Goal: Register for event/course

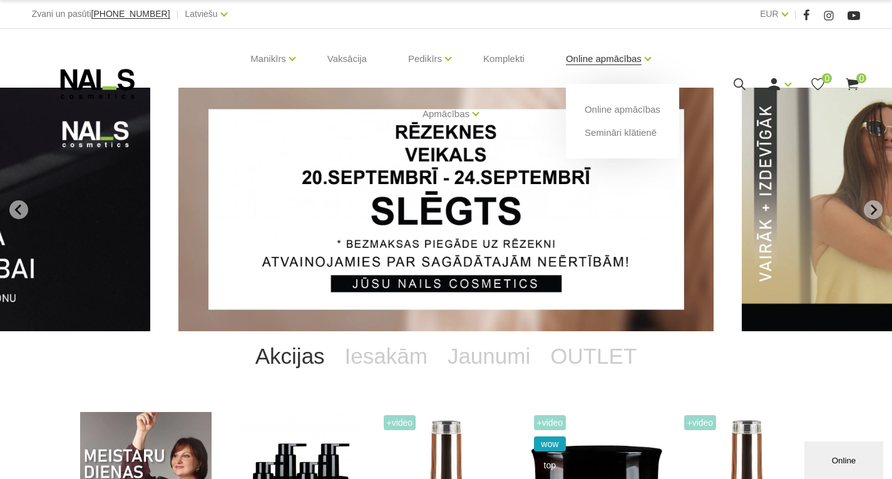
click at [628, 61] on link "Online apmācības" at bounding box center [604, 59] width 76 height 50
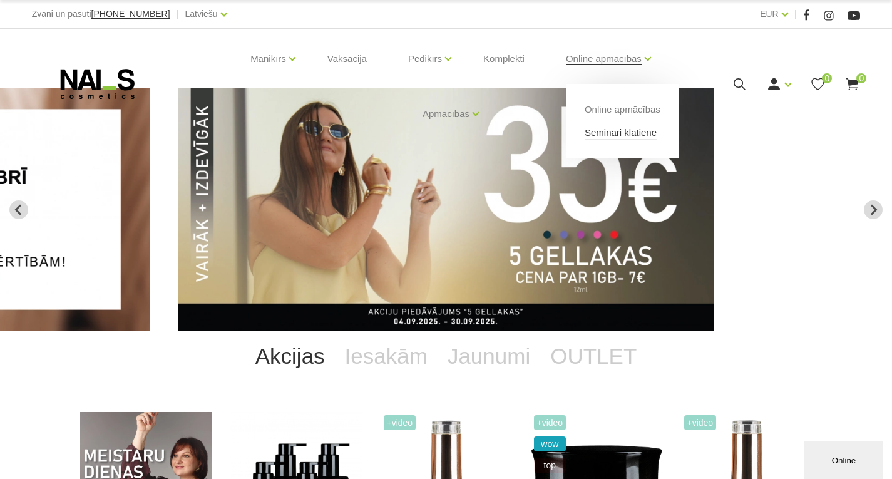
click at [624, 135] on link "Semināri klātienē" at bounding box center [620, 133] width 72 height 14
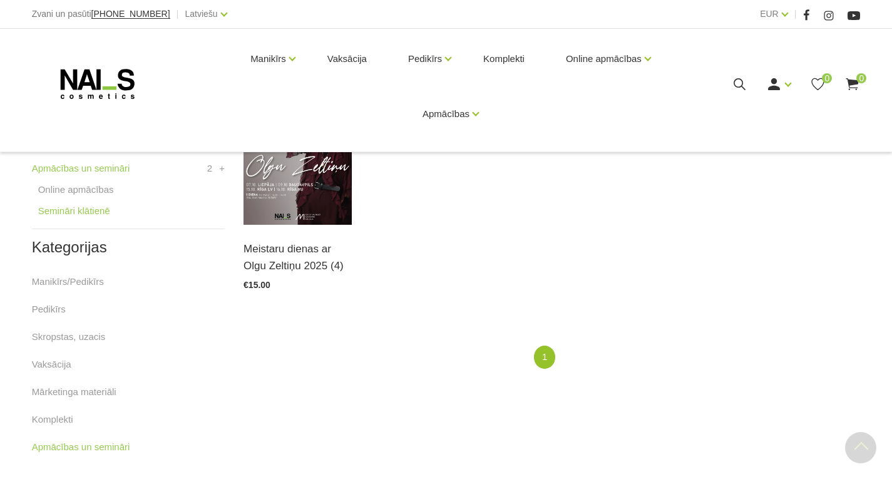
scroll to position [313, 0]
click at [56, 279] on link "Manikīrs/Pedikīrs" at bounding box center [68, 280] width 72 height 15
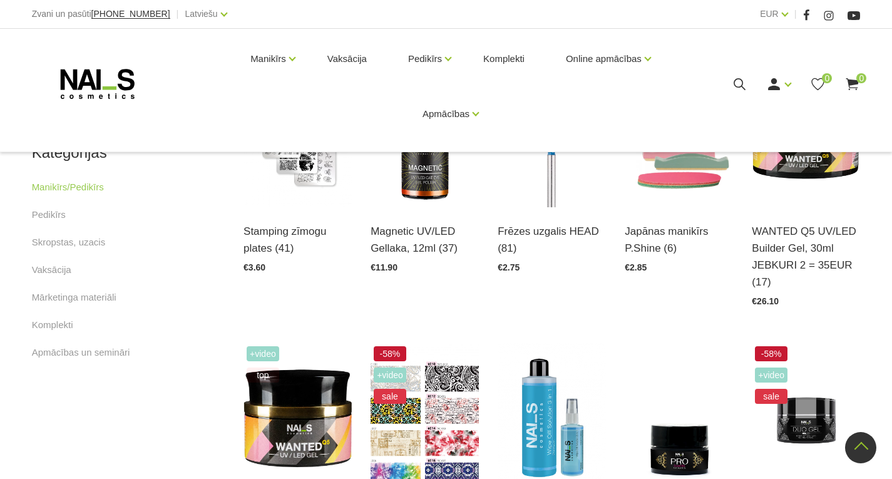
scroll to position [626, 0]
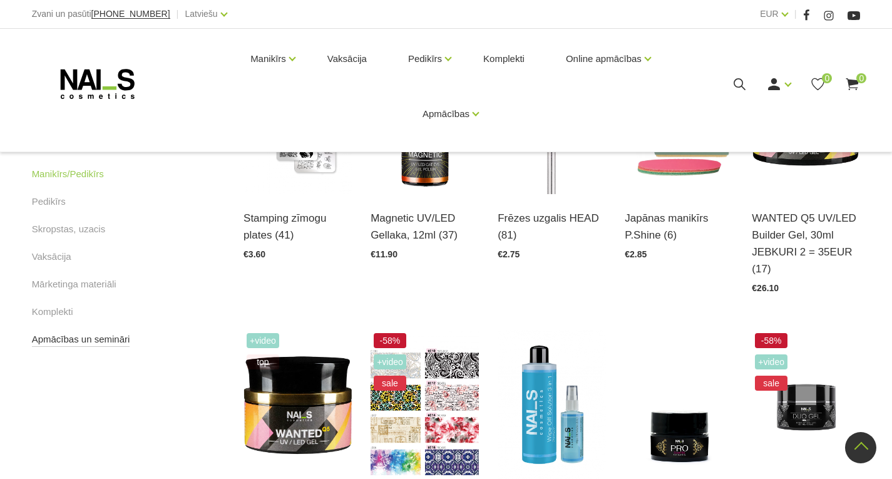
click at [108, 339] on link "Apmācības un semināri" at bounding box center [81, 339] width 98 height 15
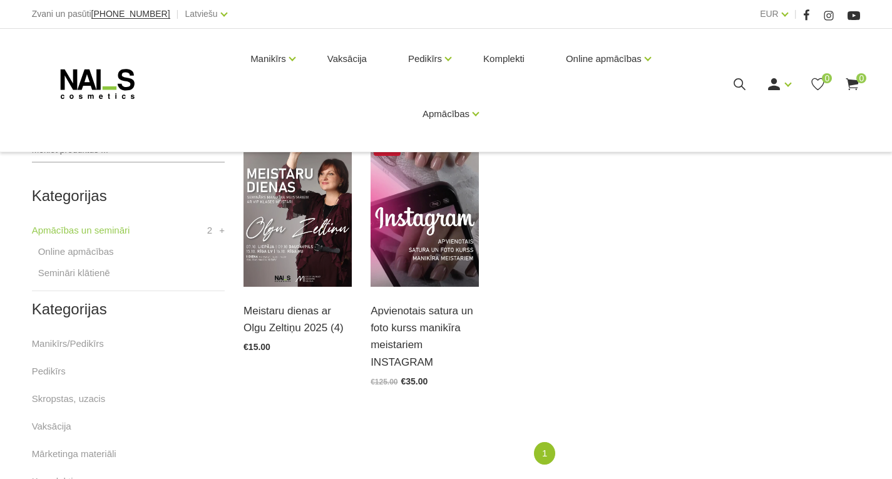
scroll to position [250, 0]
click at [86, 249] on link "Online apmācības" at bounding box center [76, 250] width 76 height 15
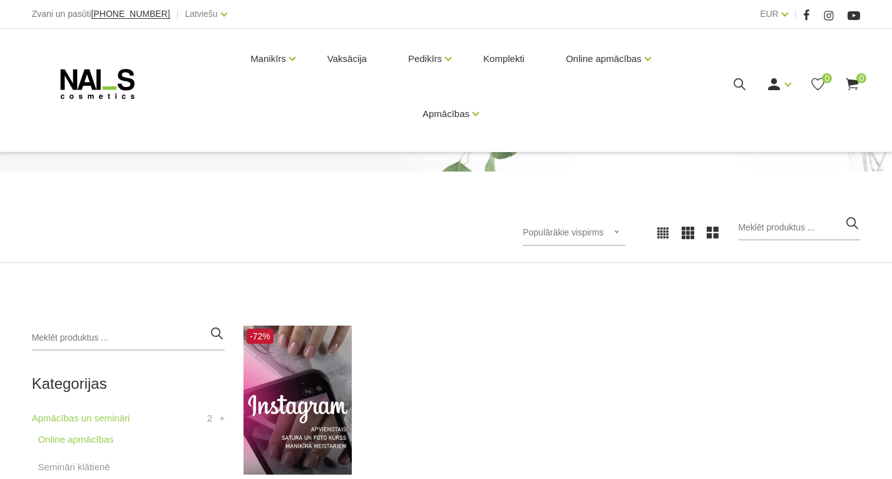
scroll to position [250, 0]
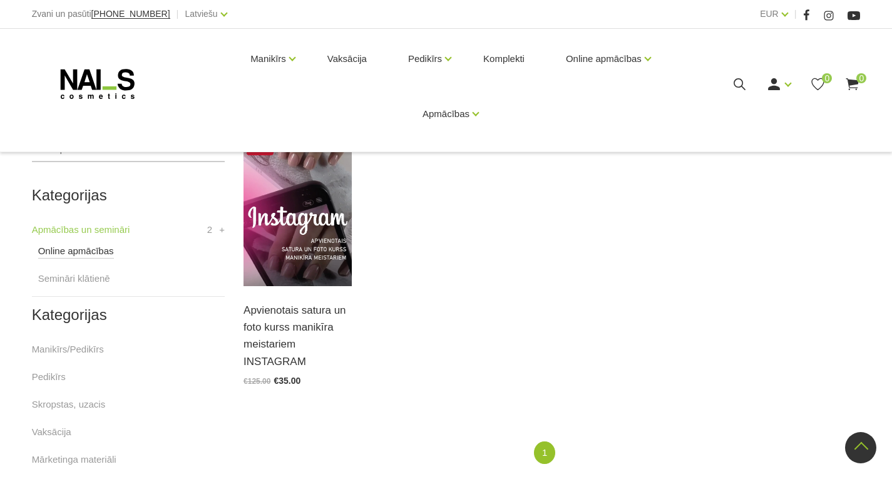
click at [107, 255] on link "Online apmācības" at bounding box center [76, 250] width 76 height 15
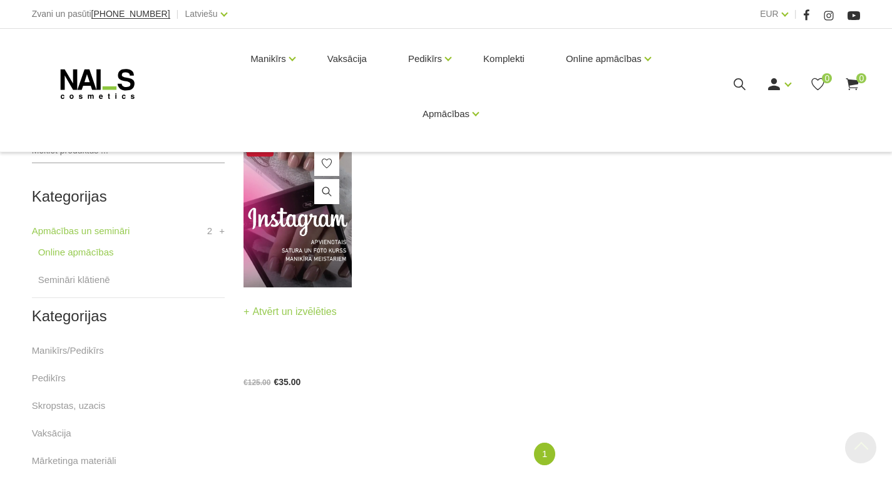
scroll to position [250, 0]
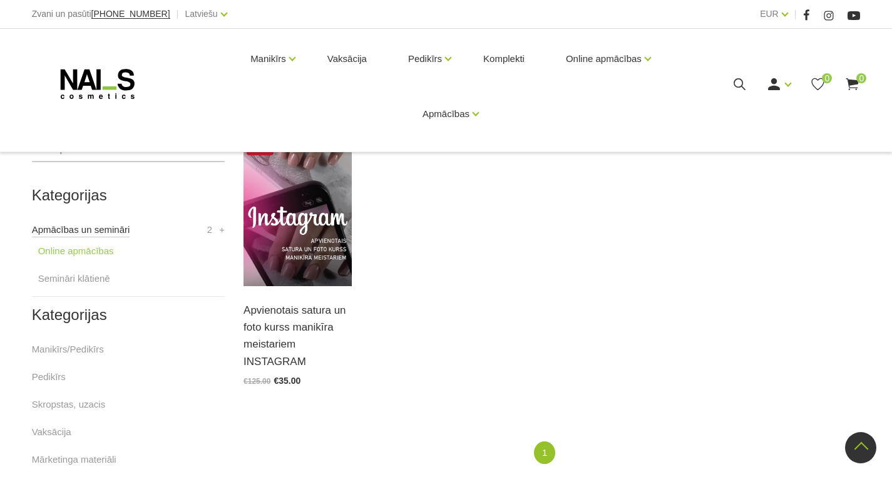
click at [103, 230] on link "Apmācības un semināri" at bounding box center [81, 229] width 98 height 15
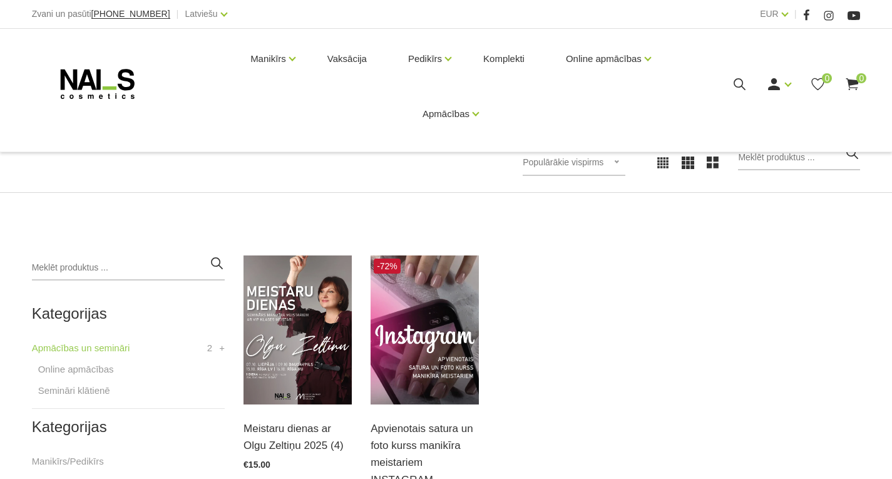
scroll to position [250, 0]
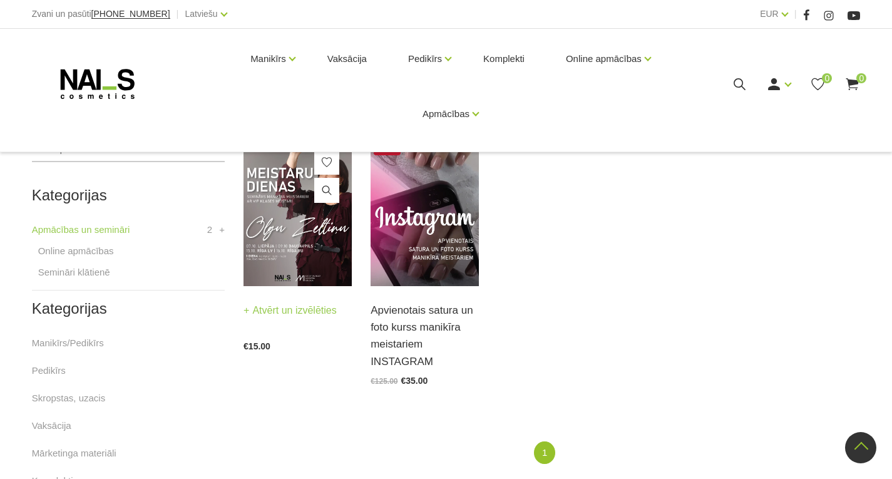
click at [284, 258] on img at bounding box center [297, 211] width 108 height 149
